Goal: Transaction & Acquisition: Purchase product/service

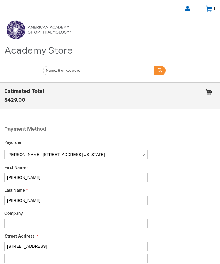
select select "US"
select select "48"
select select "11"
select select "2029"
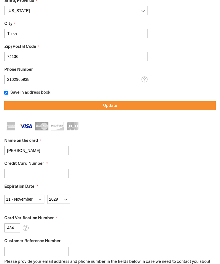
scroll to position [281, 0]
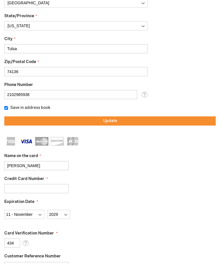
click at [69, 123] on button "Update" at bounding box center [110, 121] width 212 height 9
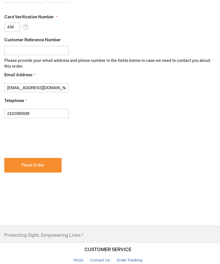
checkbox input "true"
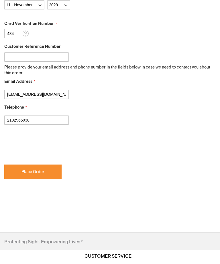
scroll to position [275, 0]
click at [40, 173] on span "Place Order" at bounding box center [33, 172] width 23 height 5
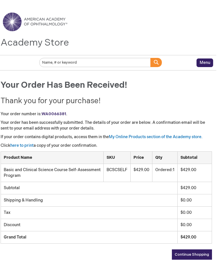
scroll to position [0, 1]
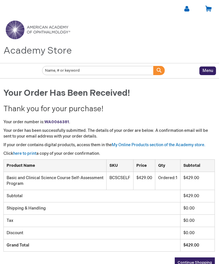
click at [189, 6] on link at bounding box center [187, 8] width 7 height 7
click at [167, 23] on link "[PERSON_NAME]" at bounding box center [163, 20] width 52 height 11
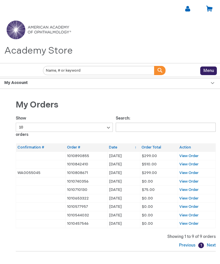
click at [213, 84] on div "My Account" at bounding box center [110, 83] width 220 height 12
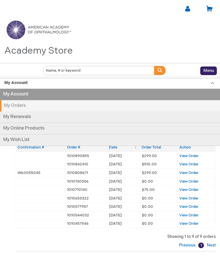
click at [40, 129] on link "My Online Products" at bounding box center [110, 128] width 220 height 11
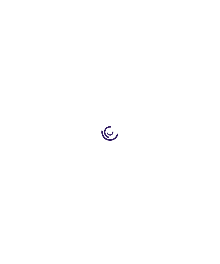
type input "1"
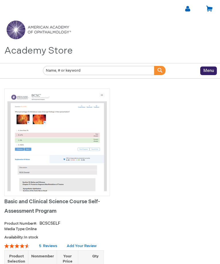
click at [191, 10] on link at bounding box center [187, 8] width 7 height 7
click at [163, 24] on link "[PERSON_NAME]" at bounding box center [164, 20] width 52 height 11
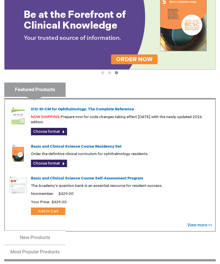
scroll to position [114, 0]
click at [97, 178] on link "Basic and Clinical Science Course Self-Assessment Program" at bounding box center [87, 178] width 112 height 5
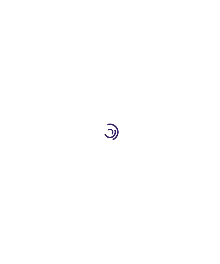
type input "1"
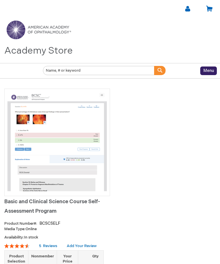
click at [185, 11] on link at bounding box center [187, 8] width 7 height 7
click at [164, 34] on link "Log Out" at bounding box center [164, 31] width 52 height 11
